Goal: Task Accomplishment & Management: Manage account settings

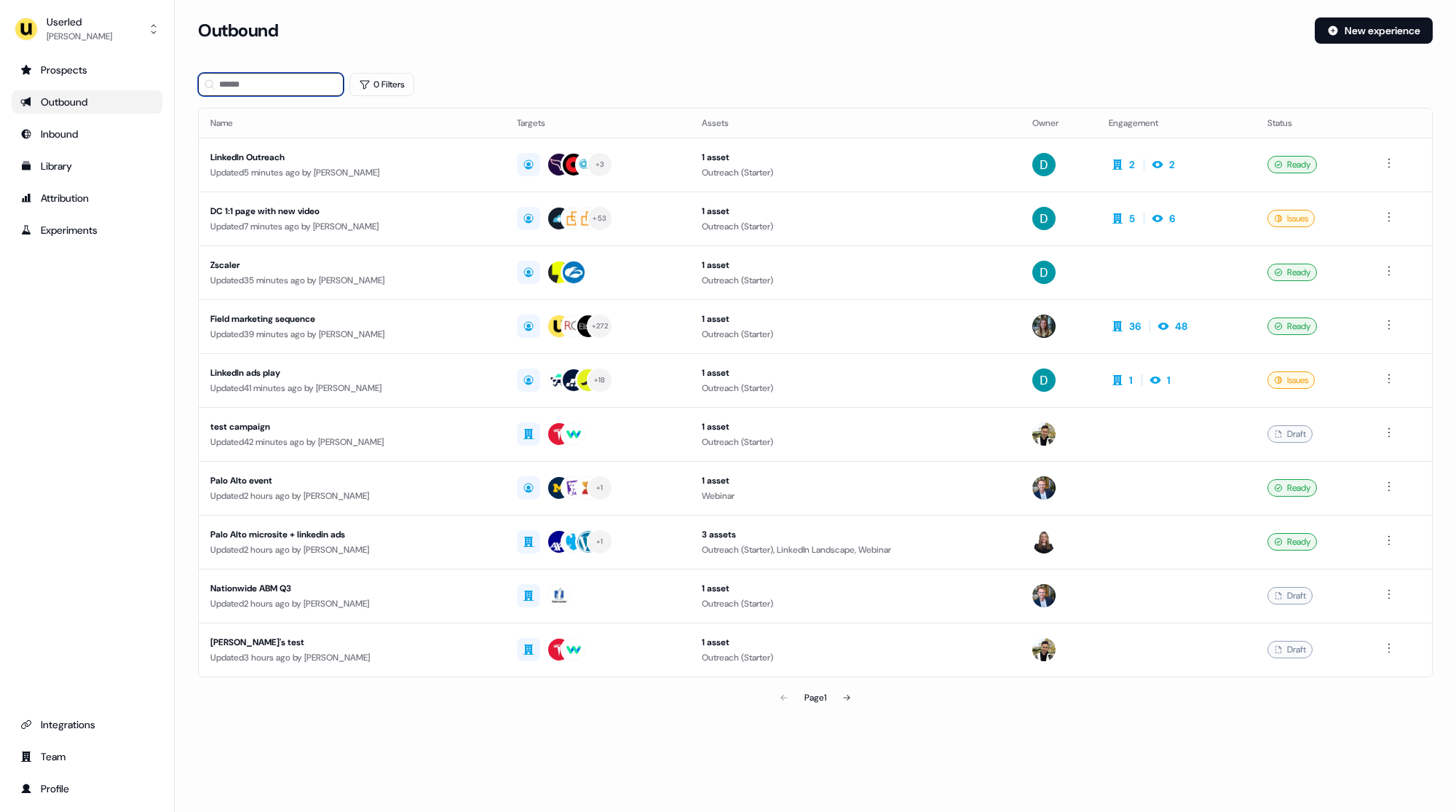
click at [255, 73] on input at bounding box center [271, 84] width 146 height 23
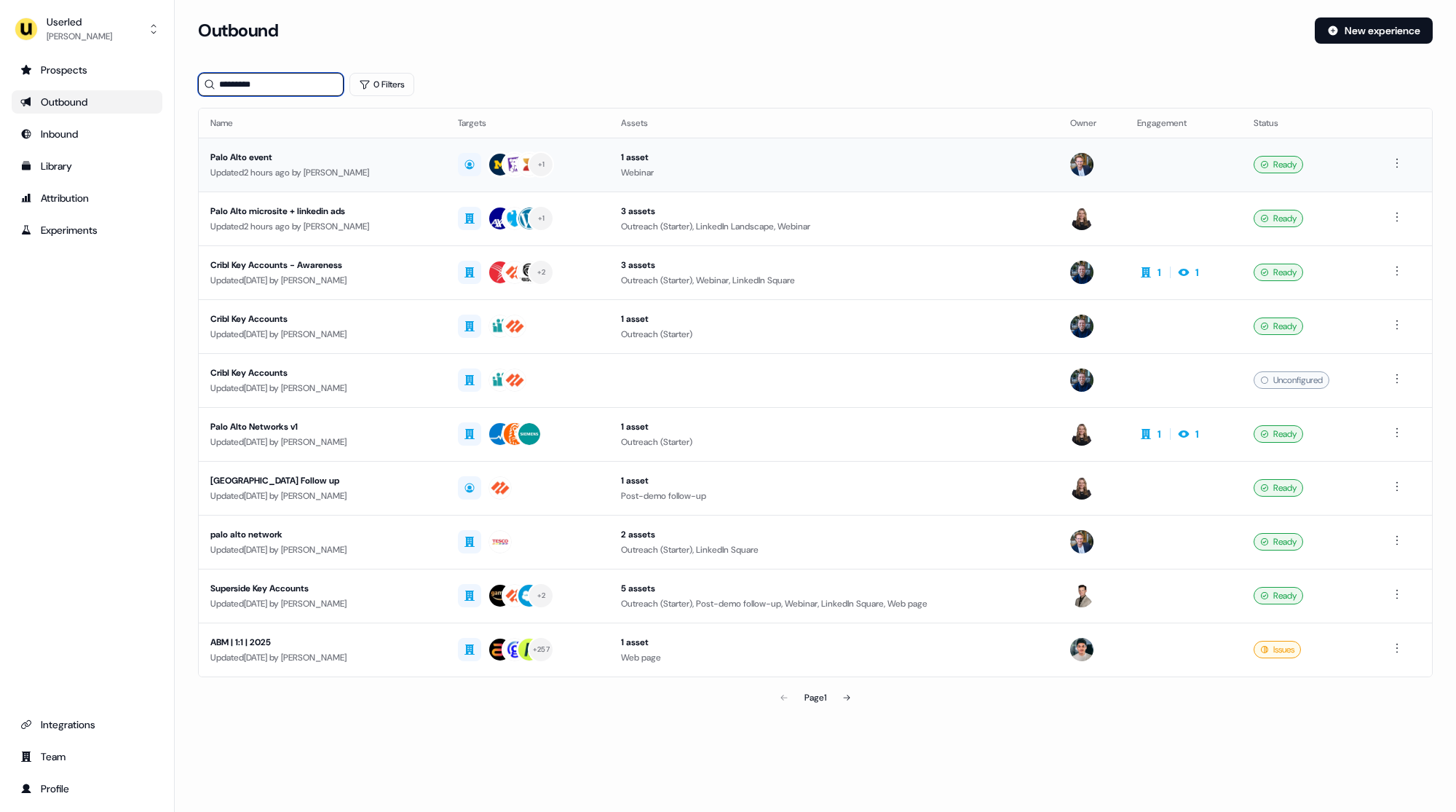
type input "*********"
click at [352, 165] on div "Updated 2 hours ago by Yann Sarfati" at bounding box center [322, 172] width 224 height 14
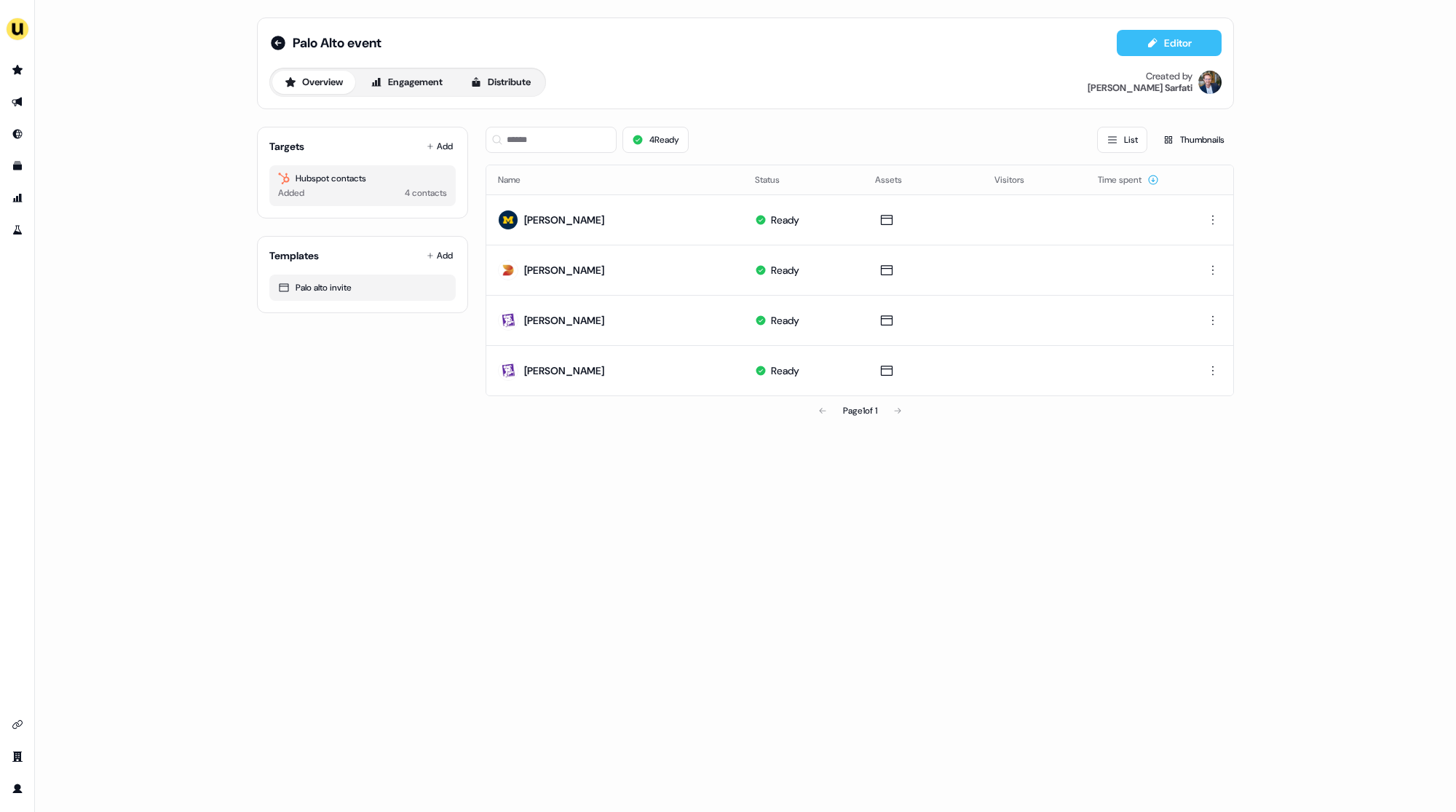
click at [1141, 47] on button "Editor" at bounding box center [1169, 42] width 105 height 26
click at [281, 42] on icon at bounding box center [277, 42] width 14 height 14
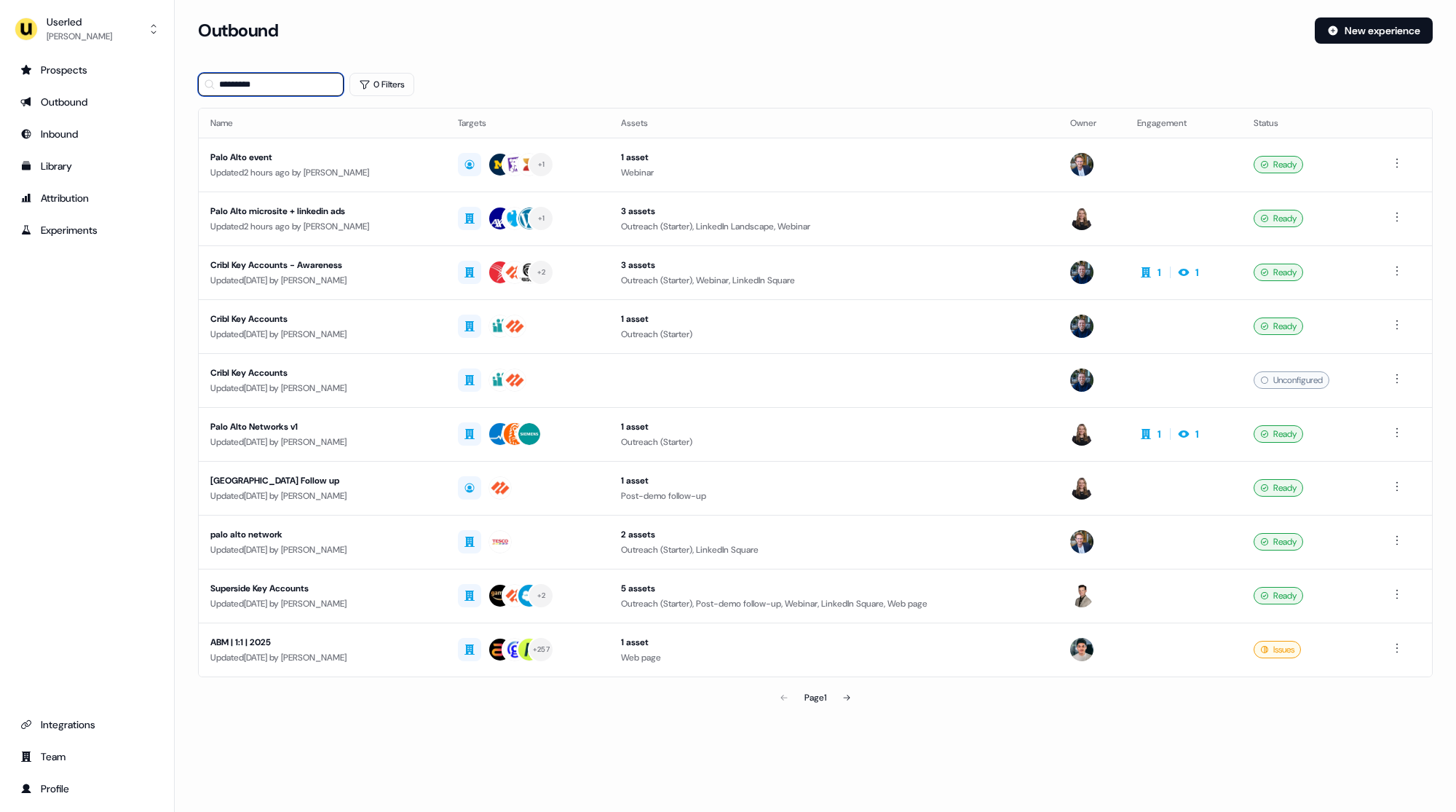
click at [265, 88] on input "*********" at bounding box center [271, 84] width 146 height 23
click at [354, 215] on div "Palo Alto microsite + linkedin ads" at bounding box center [322, 210] width 224 height 14
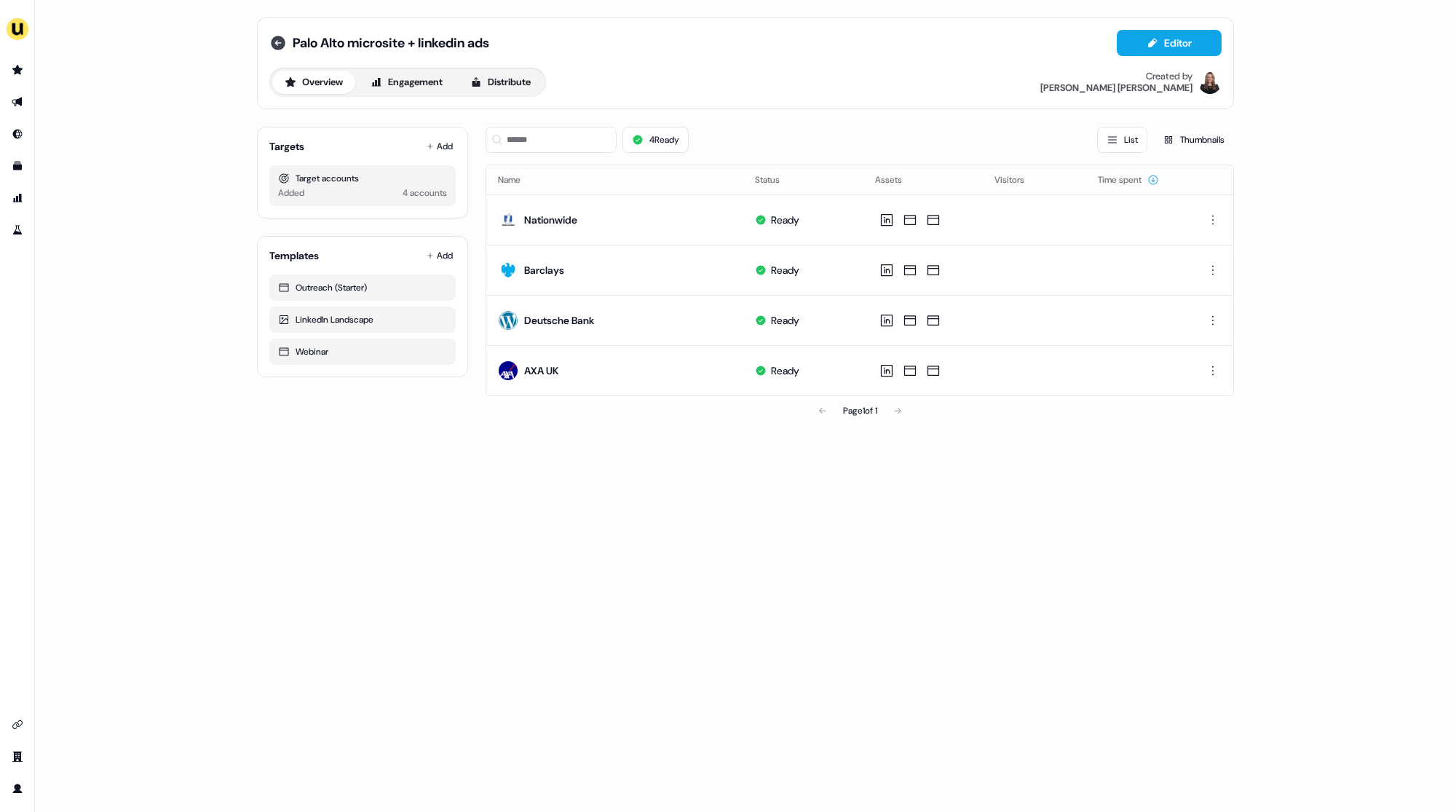
click at [282, 42] on icon at bounding box center [277, 42] width 14 height 14
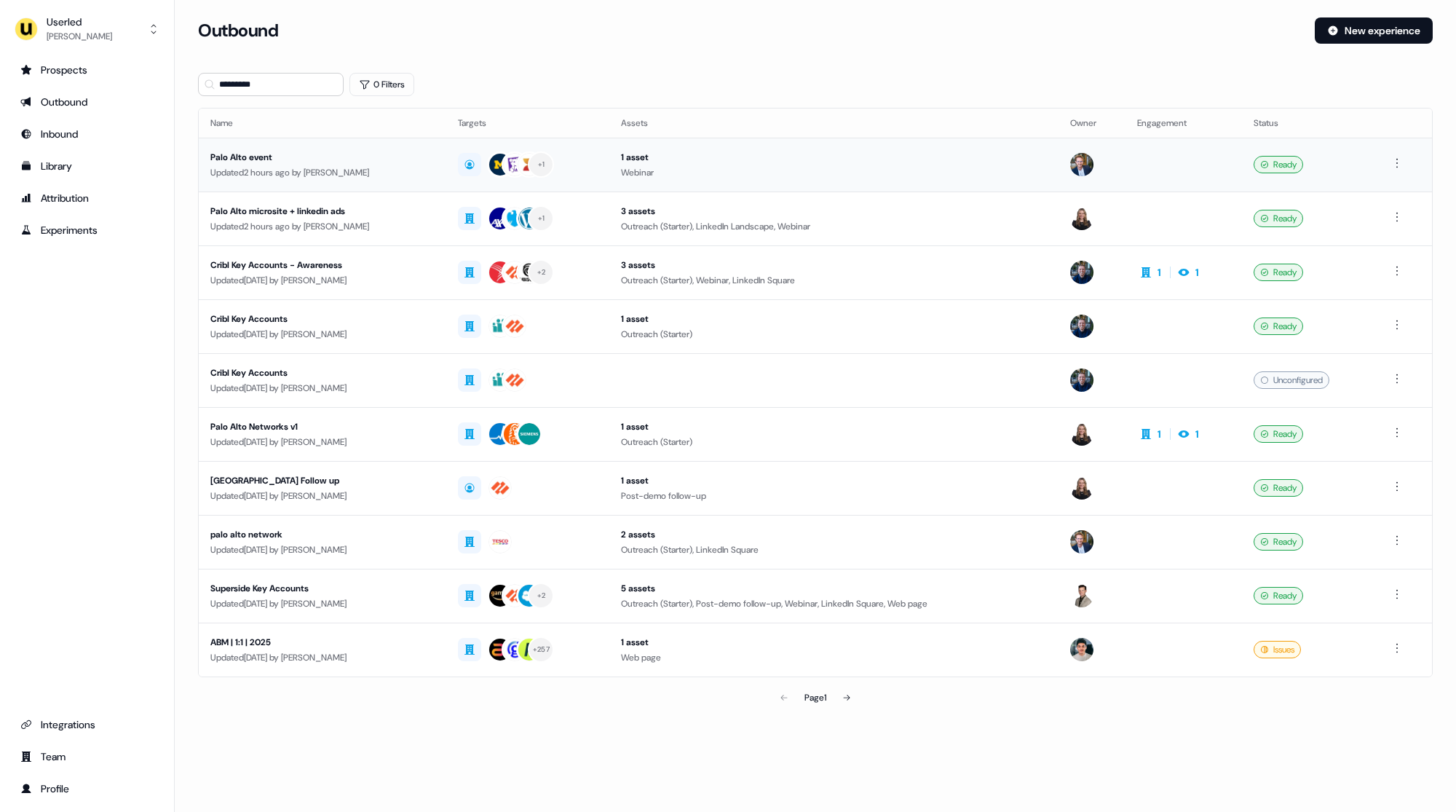
click at [304, 181] on td "Palo Alto event Updated 2 hours ago by Yann Sarfati" at bounding box center [322, 164] width 248 height 54
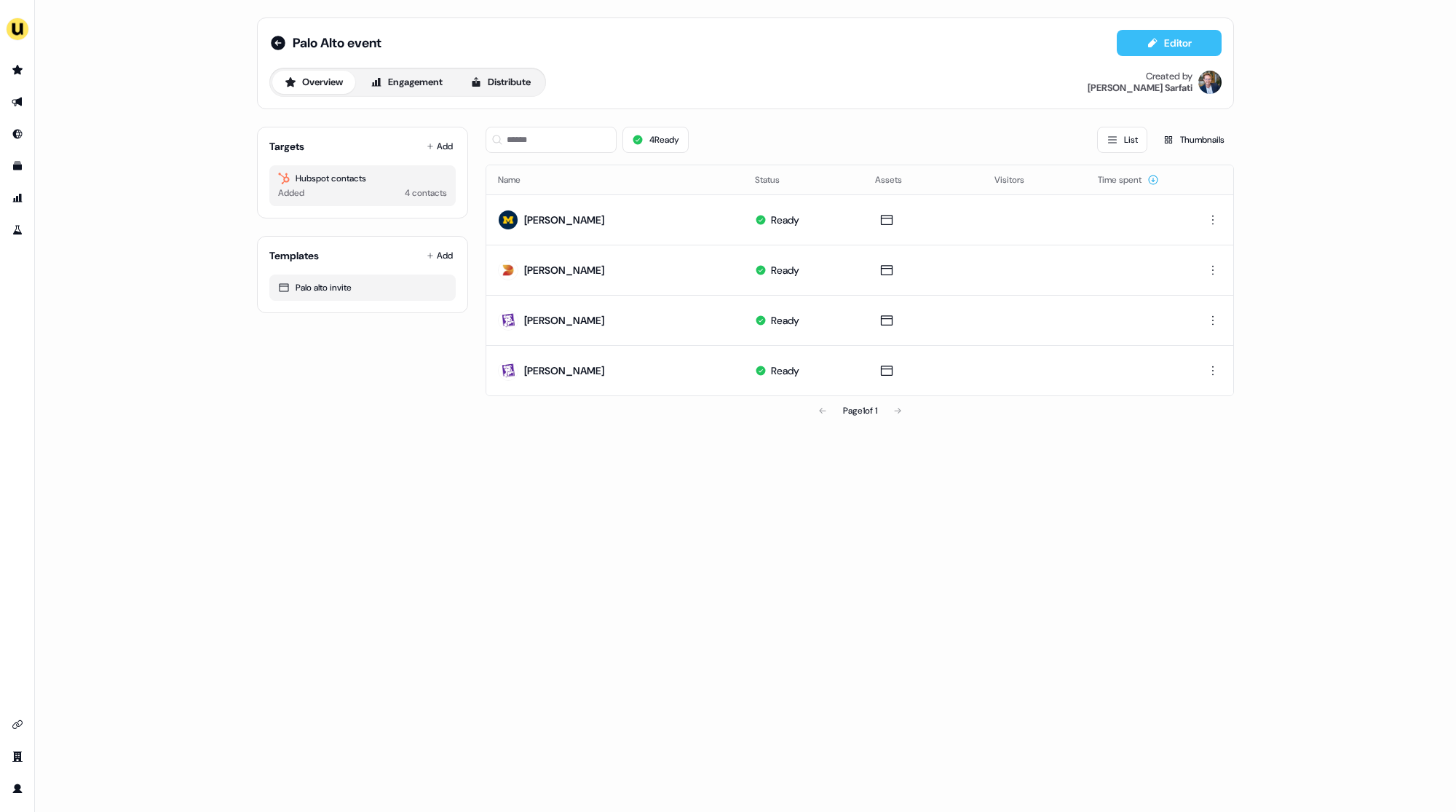
click at [1188, 52] on button "Editor" at bounding box center [1169, 42] width 105 height 26
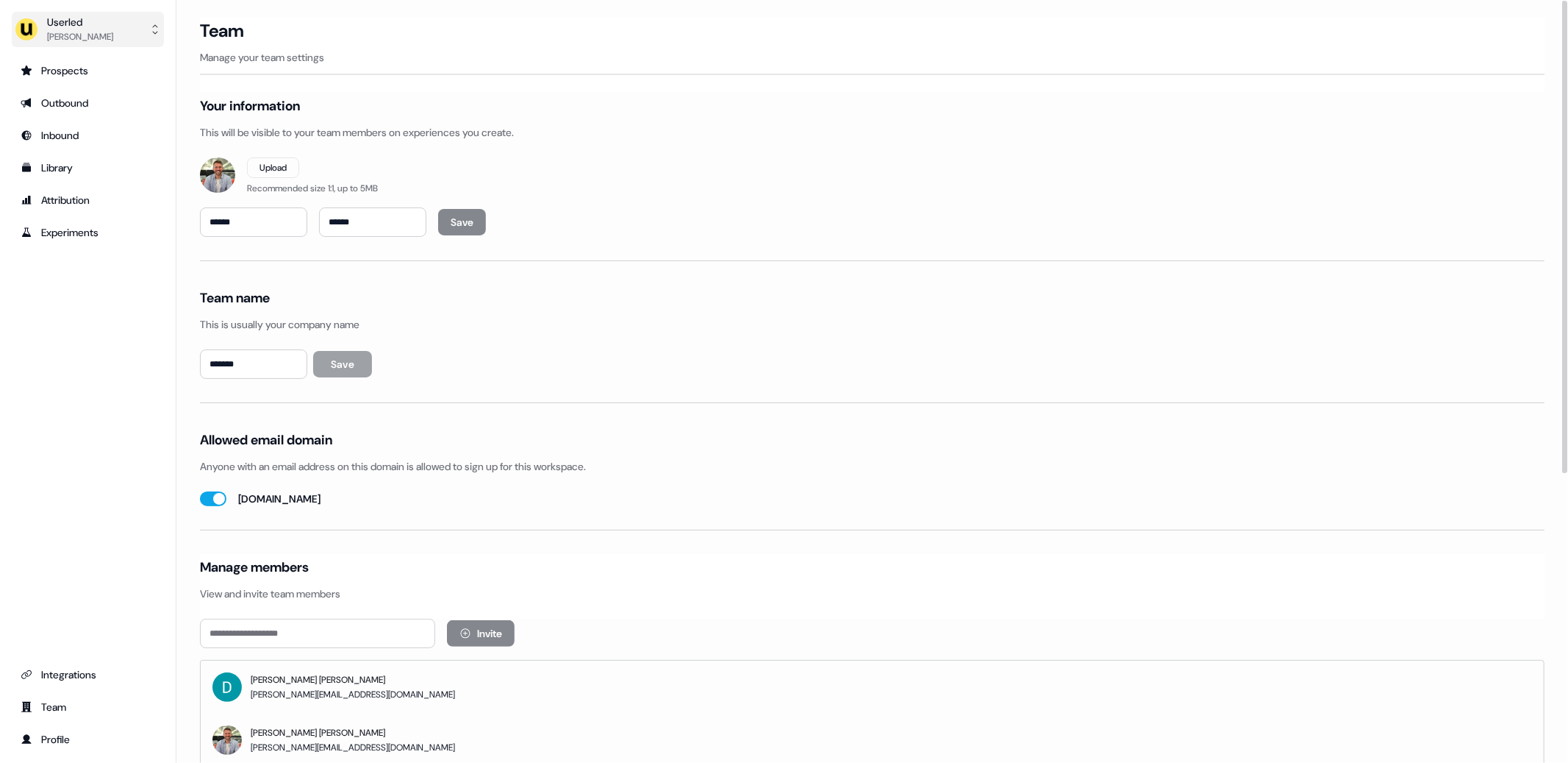
click at [90, 17] on div "Userled" at bounding box center [80, 21] width 66 height 15
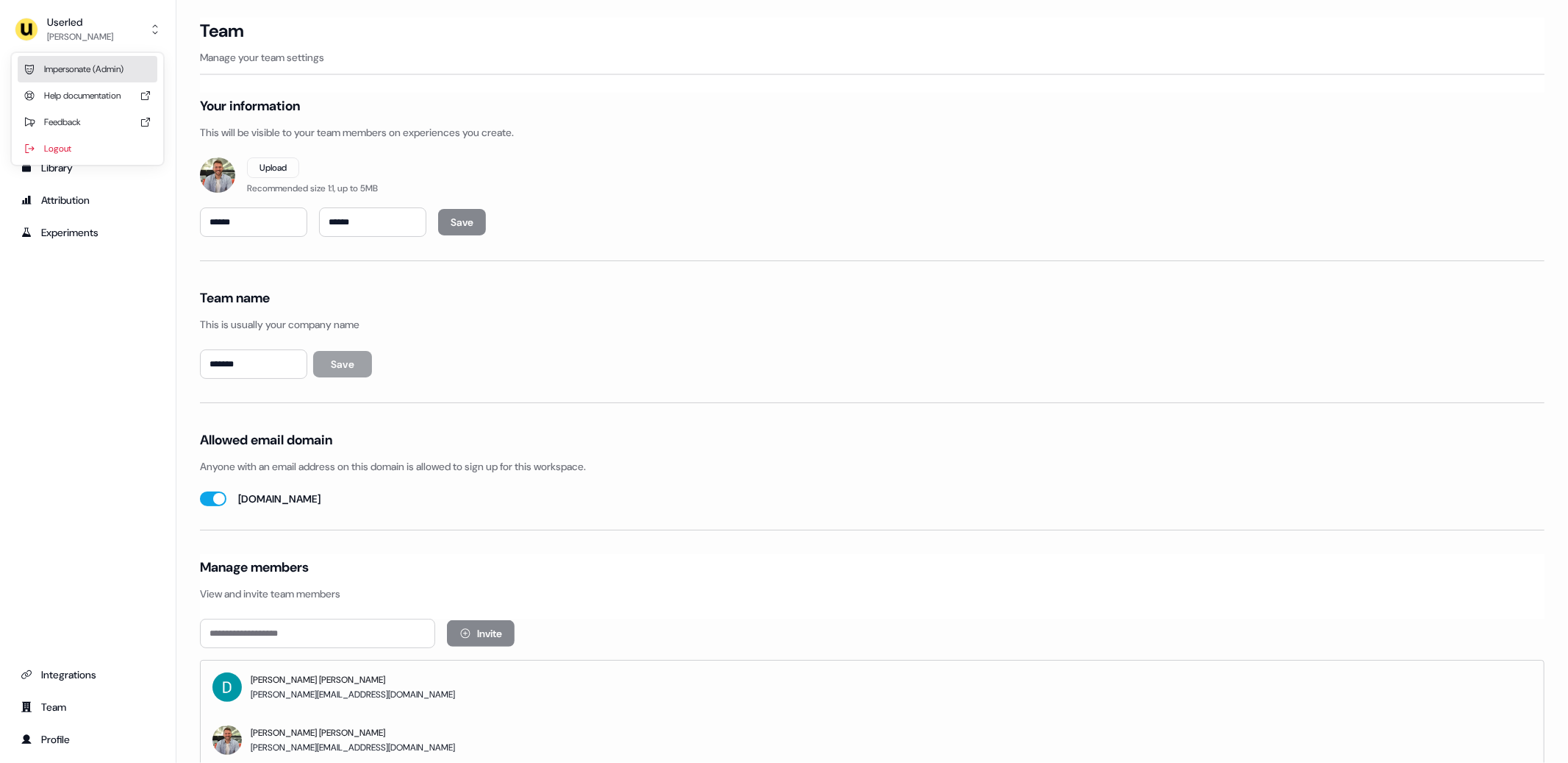
click at [114, 75] on div "Impersonate (Admin)" at bounding box center [87, 69] width 140 height 27
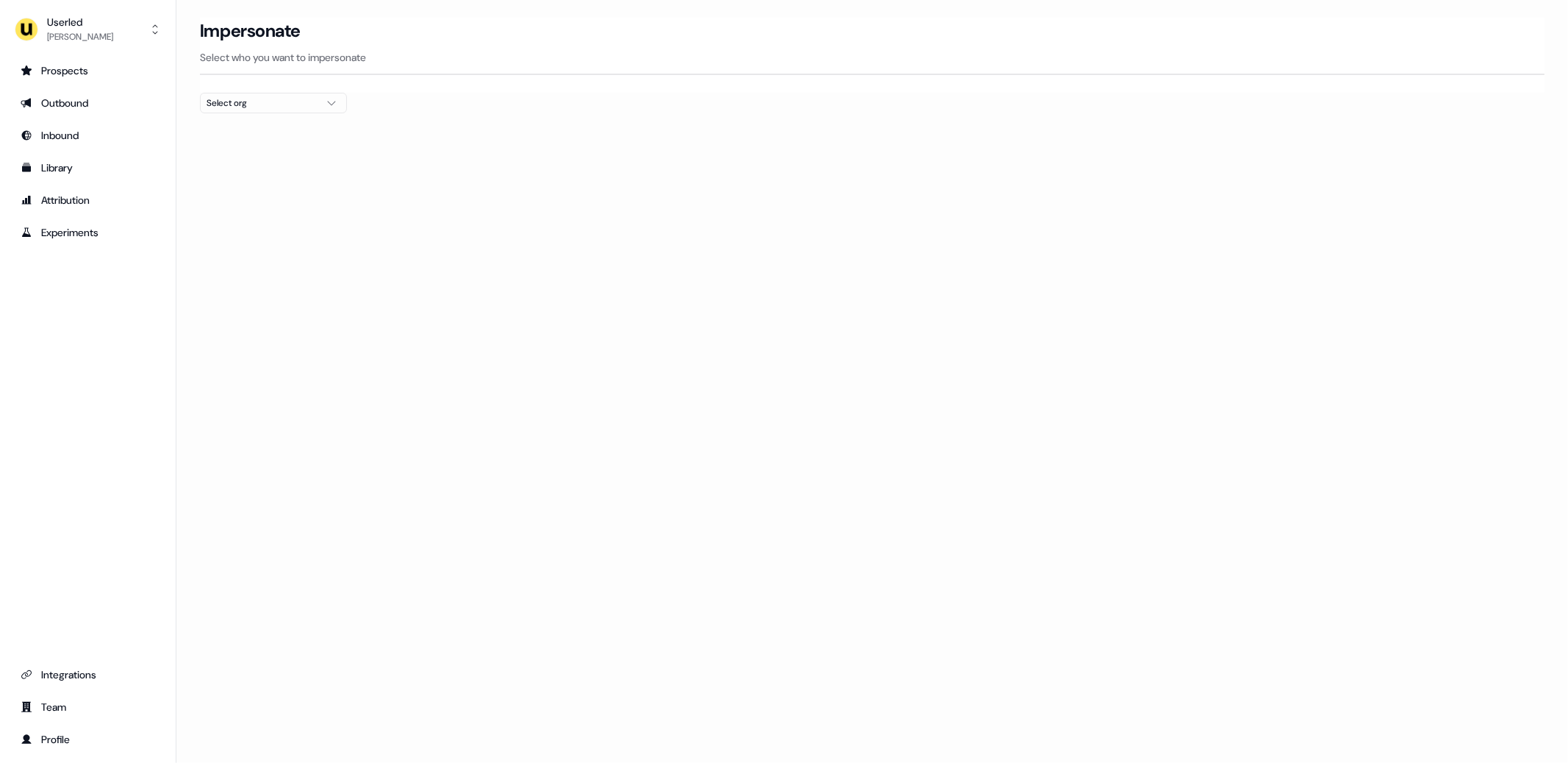
click at [261, 113] on div at bounding box center [872, 119] width 1345 height 12
click at [272, 109] on div "Select org" at bounding box center [261, 103] width 110 height 15
type input "***"
click at [227, 186] on div "Moss" at bounding box center [273, 179] width 146 height 23
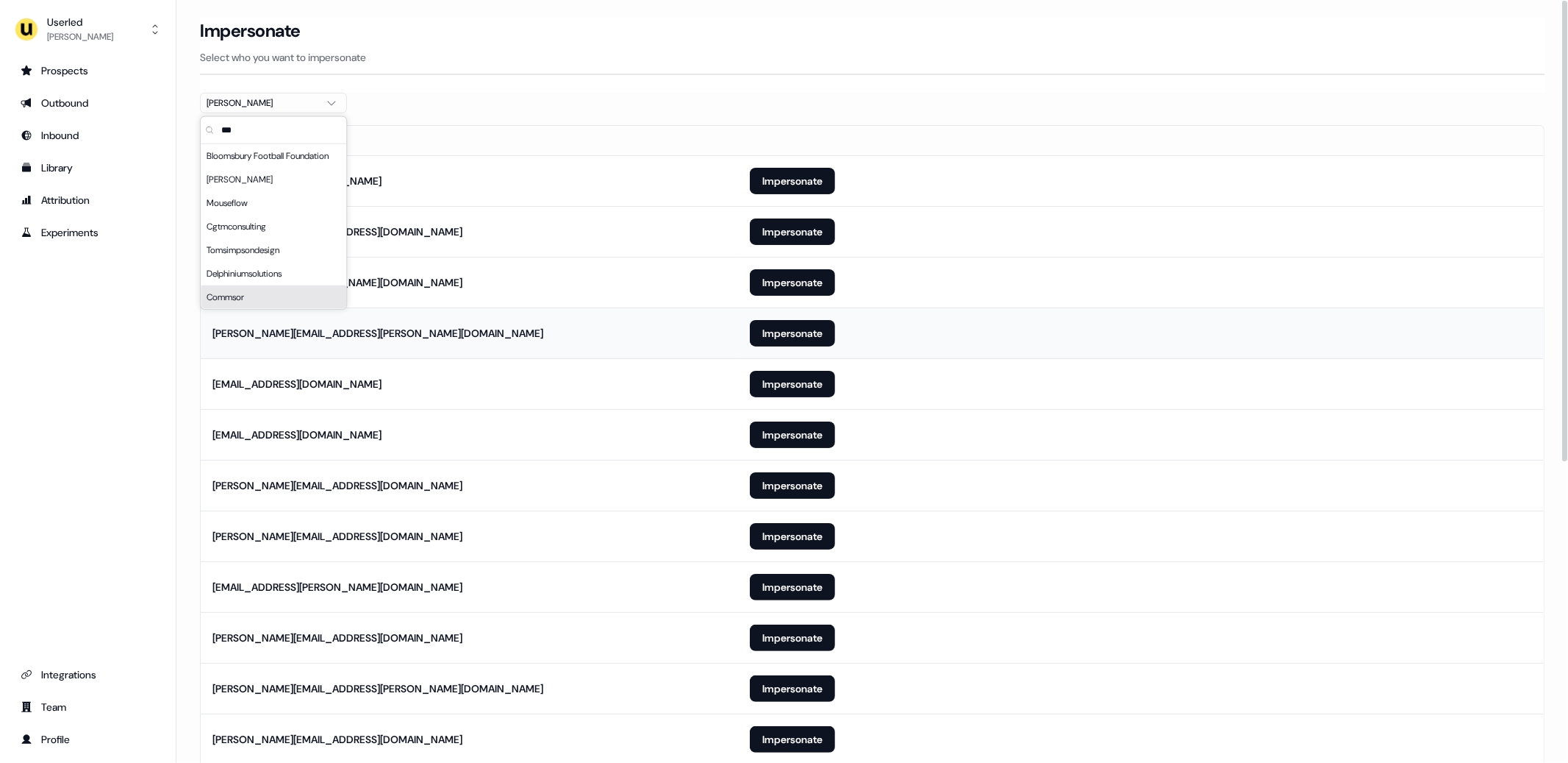
drag, startPoint x: 3, startPoint y: 504, endPoint x: 301, endPoint y: 336, distance: 342.1
click at [25, 488] on div "Userled Oliver Grogan Prospects Outbound Inbound Library Attribution Experiment…" at bounding box center [88, 381] width 176 height 763
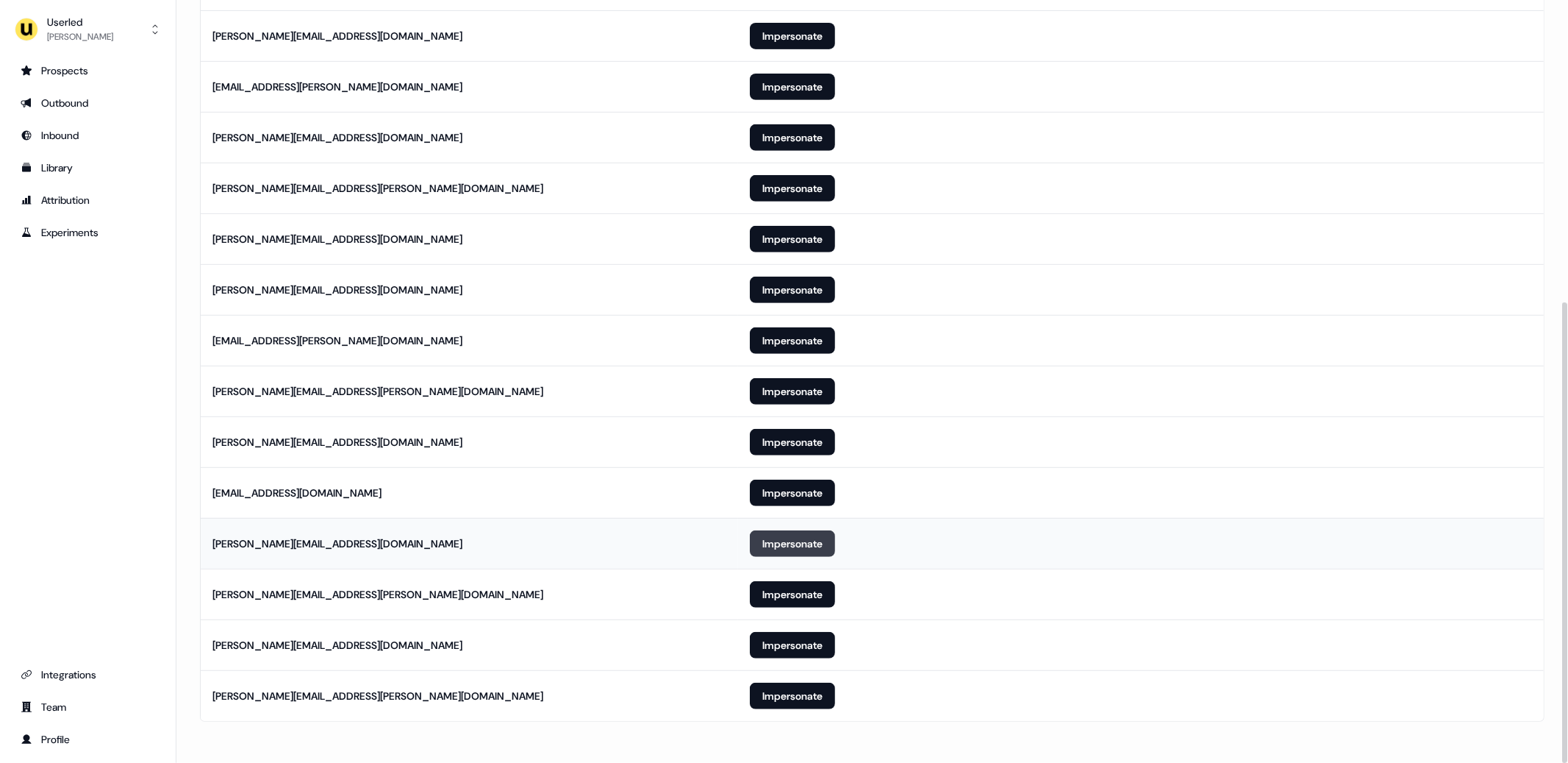
click at [796, 540] on button "Impersonate" at bounding box center [793, 543] width 86 height 27
